Goal: Navigation & Orientation: Find specific page/section

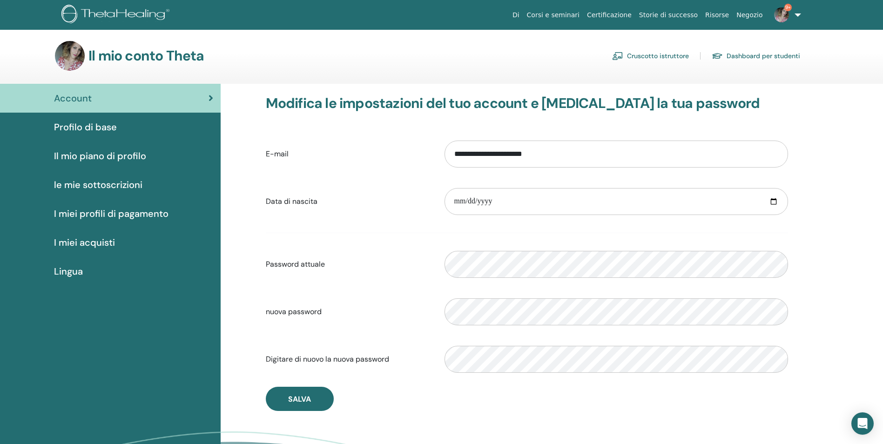
click at [681, 53] on link "Cruscotto istruttore" at bounding box center [650, 55] width 77 height 15
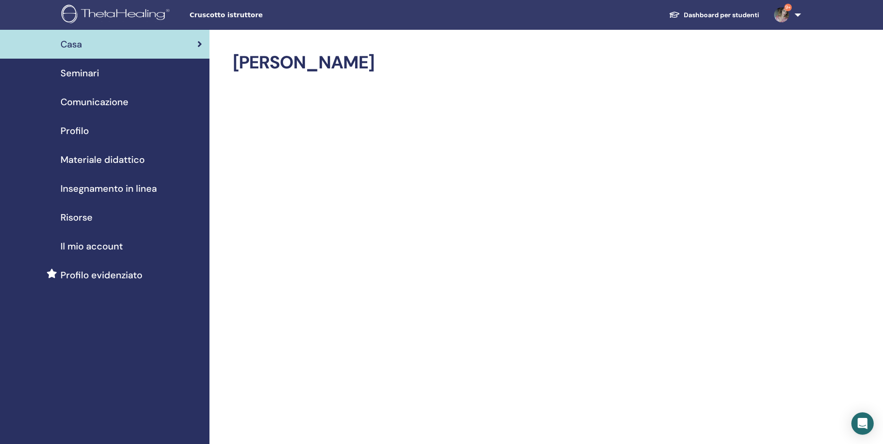
click at [101, 68] on div "Seminari" at bounding box center [104, 73] width 195 height 14
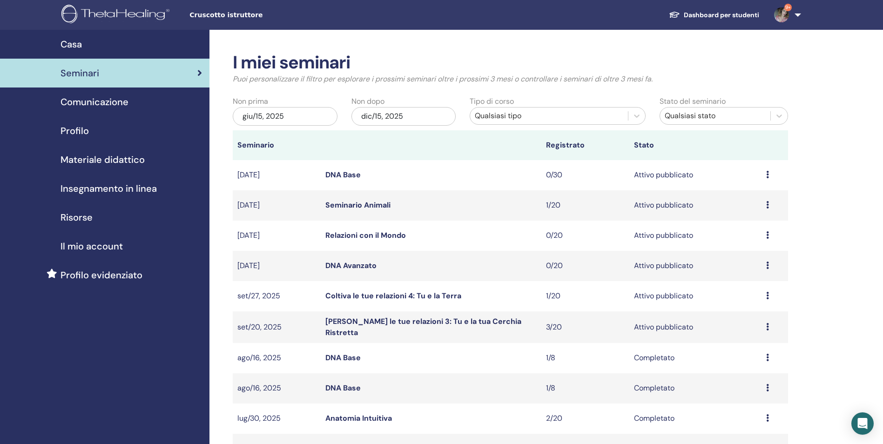
click at [361, 327] on link "Coltiva le tue relazioni 3: Tu e la tua Cerchia Ristretta" at bounding box center [424, 327] width 196 height 21
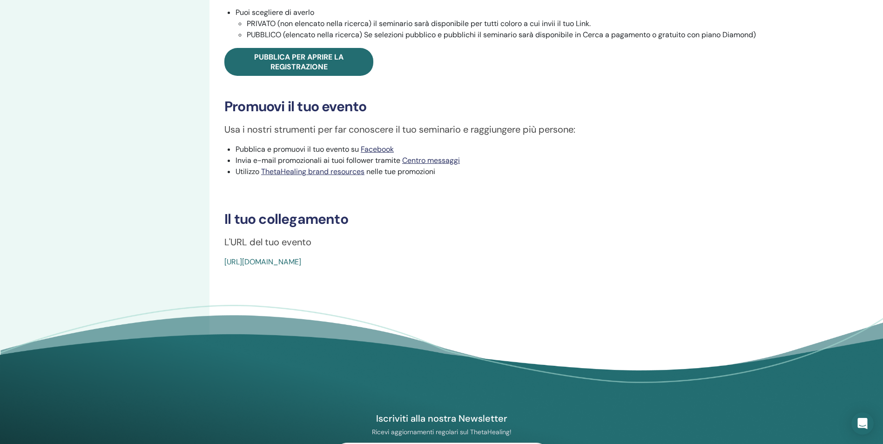
scroll to position [373, 0]
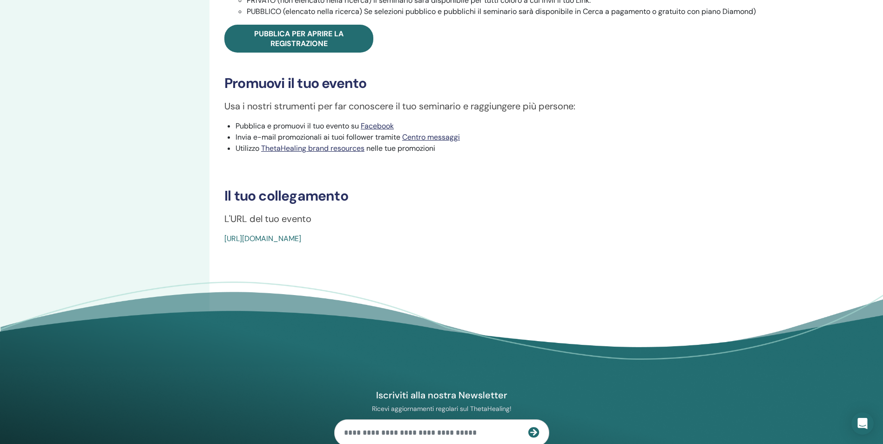
drag, startPoint x: 433, startPoint y: 240, endPoint x: 222, endPoint y: 241, distance: 211.0
copy link "[URL][DOMAIN_NAME]"
